Goal: Task Accomplishment & Management: Manage account settings

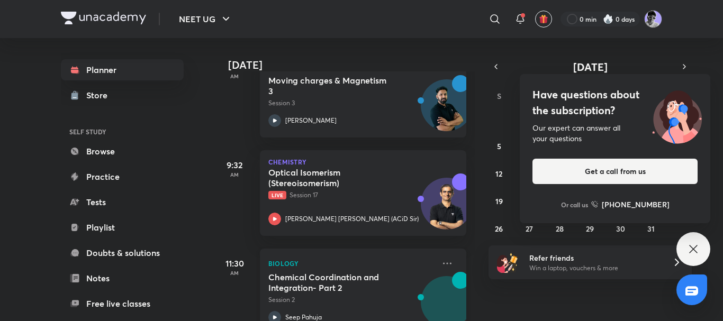
scroll to position [180, 0]
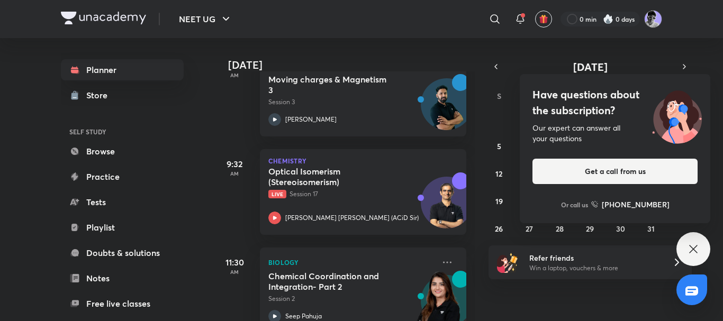
click at [692, 249] on icon at bounding box center [693, 249] width 13 height 13
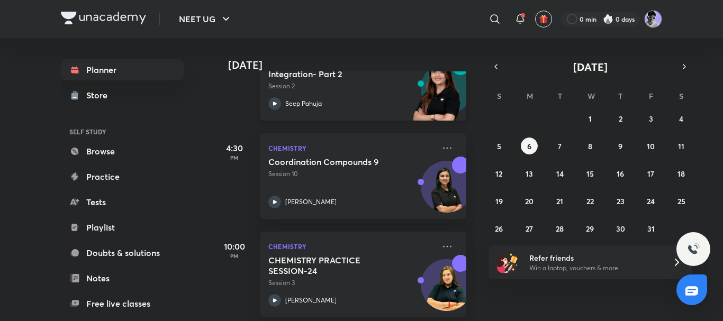
scroll to position [0, 0]
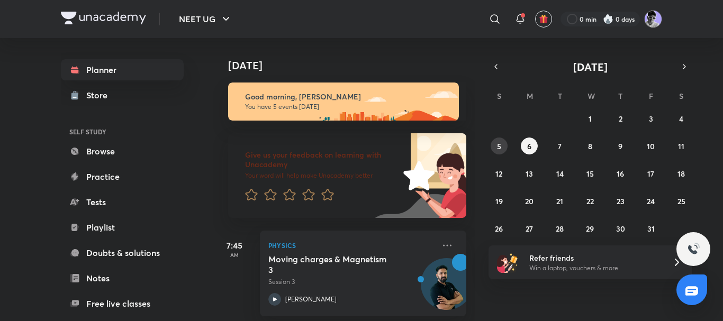
click at [502, 147] on button "5" at bounding box center [498, 146] width 17 height 17
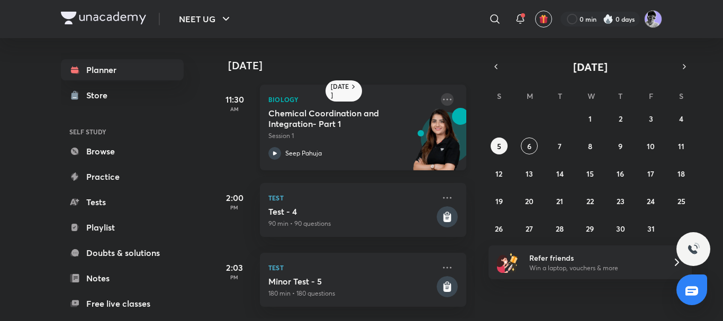
click at [442, 95] on icon at bounding box center [447, 99] width 13 height 13
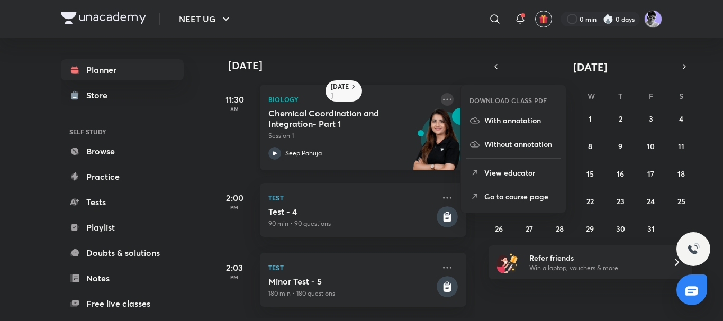
click at [442, 95] on icon at bounding box center [447, 99] width 13 height 13
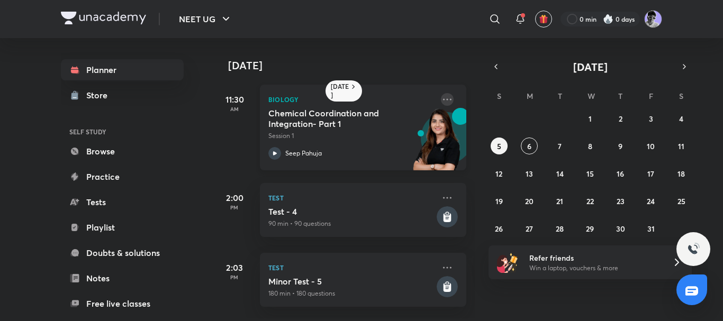
click at [442, 95] on icon at bounding box center [447, 99] width 13 height 13
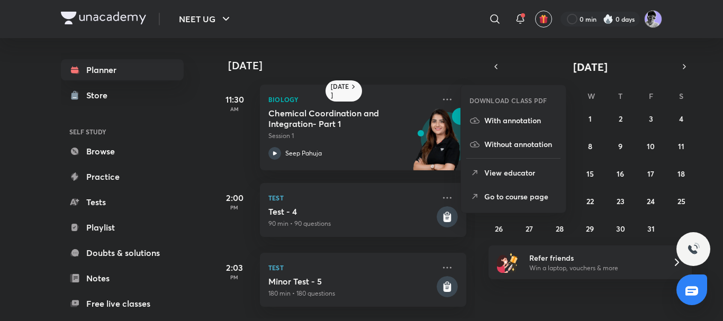
click at [390, 60] on h4 "[DATE]" at bounding box center [352, 65] width 249 height 13
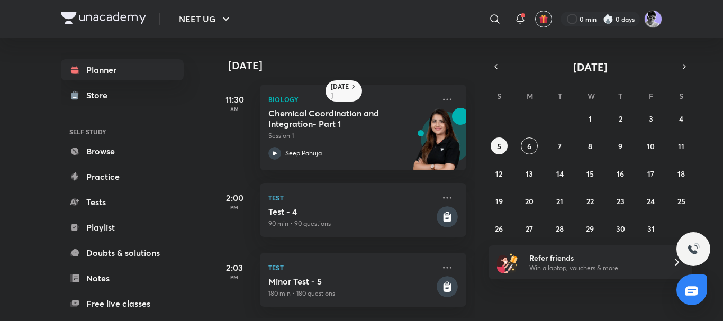
drag, startPoint x: 276, startPoint y: 71, endPoint x: 224, endPoint y: 61, distance: 52.7
click at [224, 61] on div "[DATE]" at bounding box center [344, 55] width 263 height 34
click at [290, 75] on div "11:30 AM Biology Chemical Coordination and Integration- Part 1 Session 1 Seep P…" at bounding box center [339, 121] width 253 height 98
click at [339, 86] on h6 "[DATE]" at bounding box center [340, 91] width 19 height 17
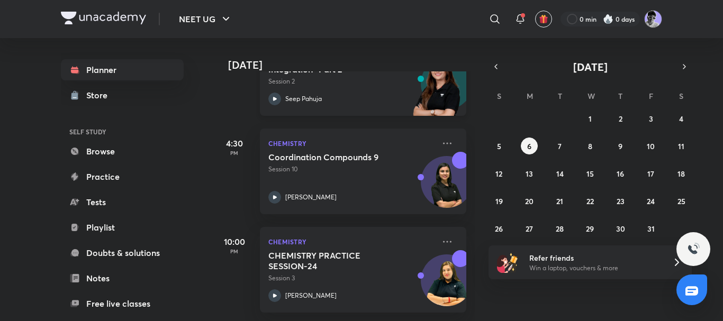
scroll to position [403, 0]
click at [557, 147] on button "7" at bounding box center [559, 146] width 17 height 17
